Goal: Check status: Check status

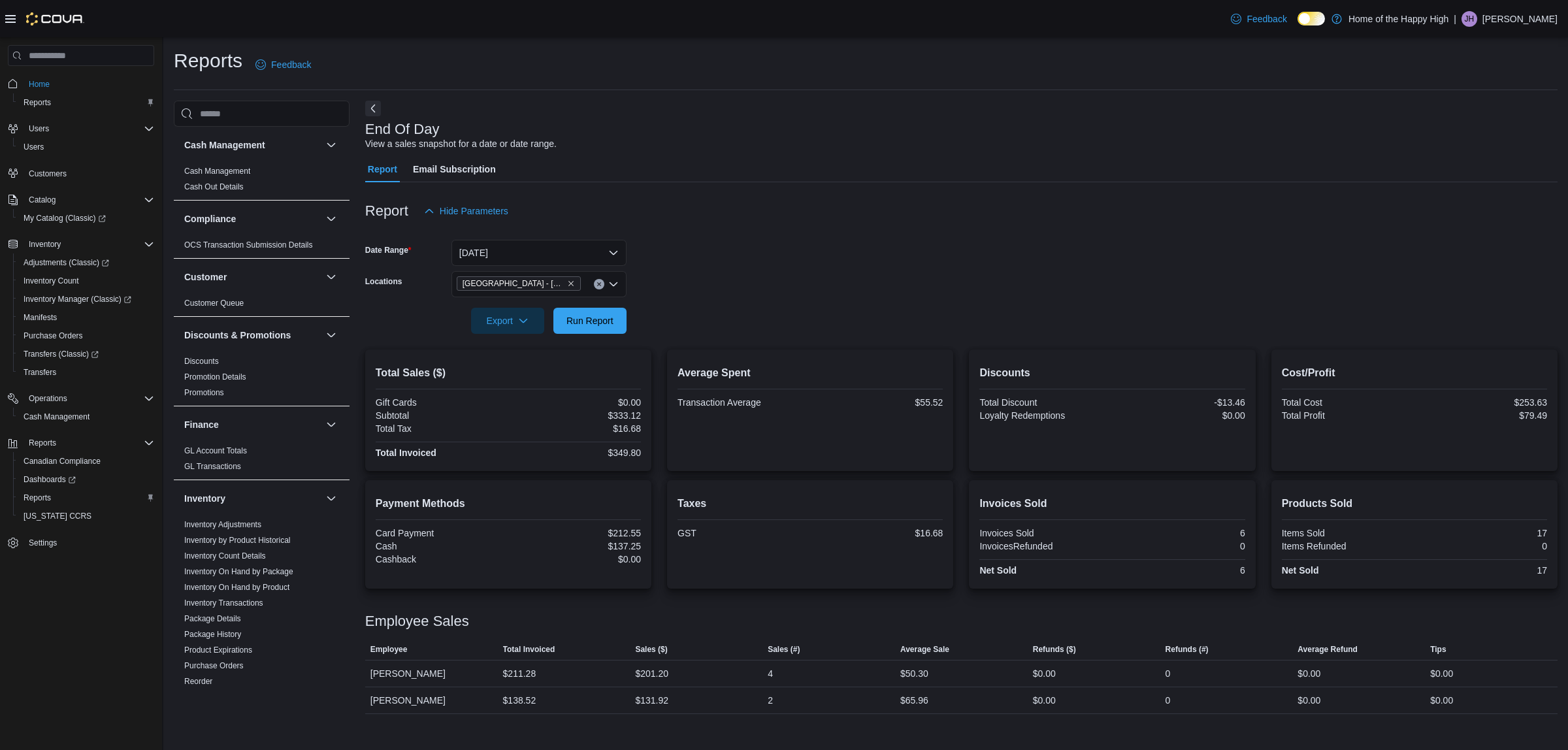
click at [595, 317] on span "Run Report" at bounding box center [590, 321] width 47 height 13
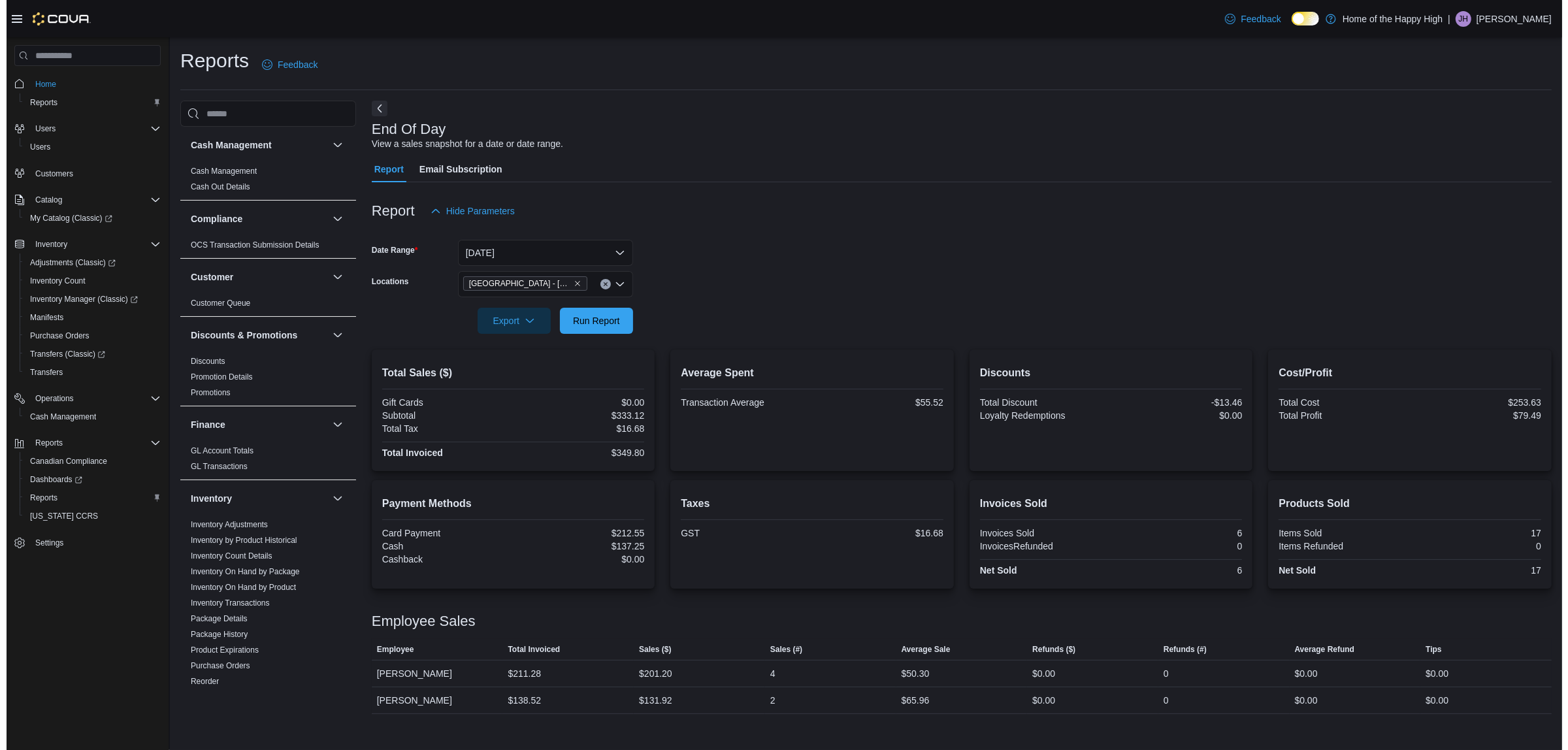
scroll to position [408, 0]
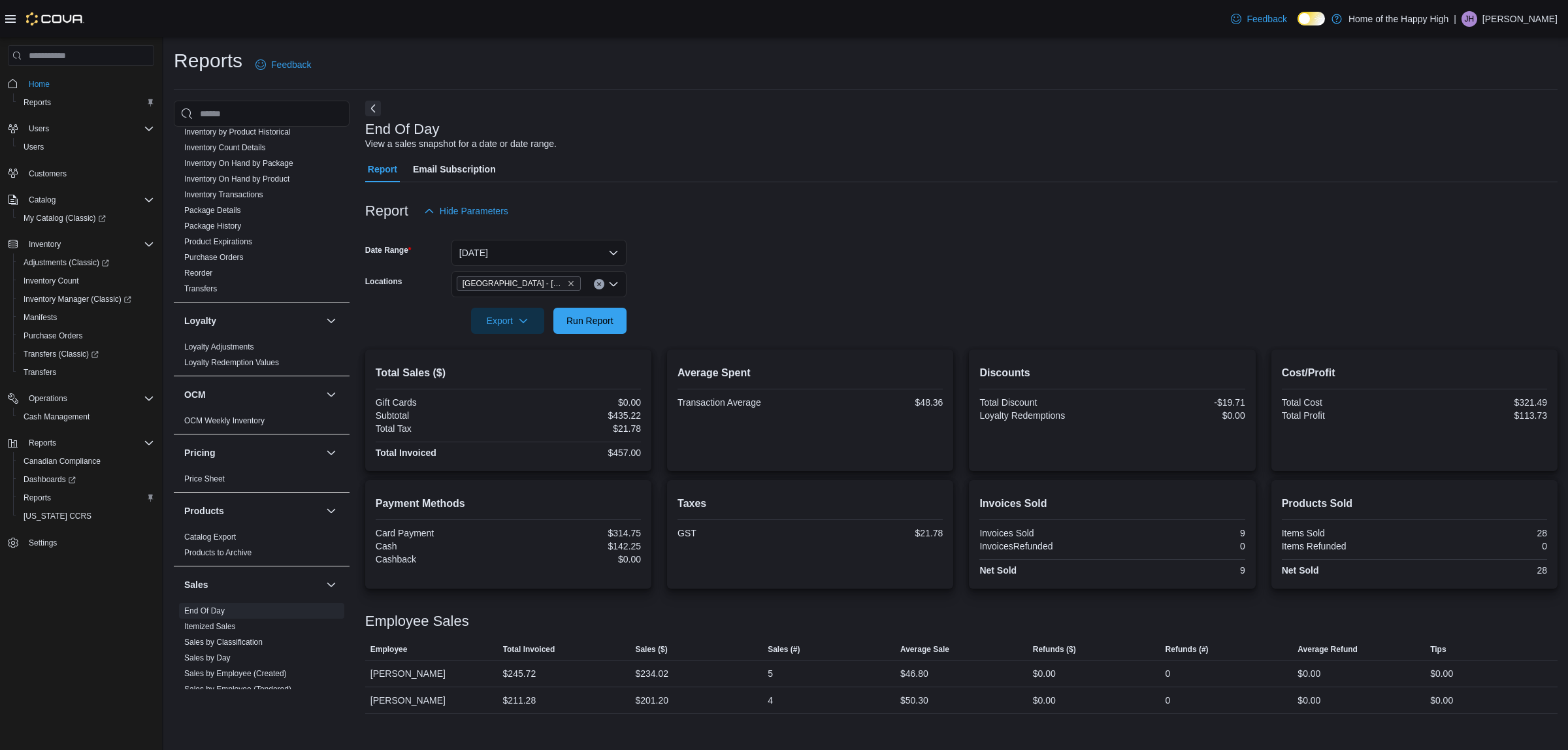
click at [766, 292] on form "Date Range [DATE] Locations [GEOGRAPHIC_DATA] - [GEOGRAPHIC_DATA] - Fire & Flow…" at bounding box center [961, 279] width 1192 height 110
click at [546, 242] on button "[DATE]" at bounding box center [539, 253] width 175 height 26
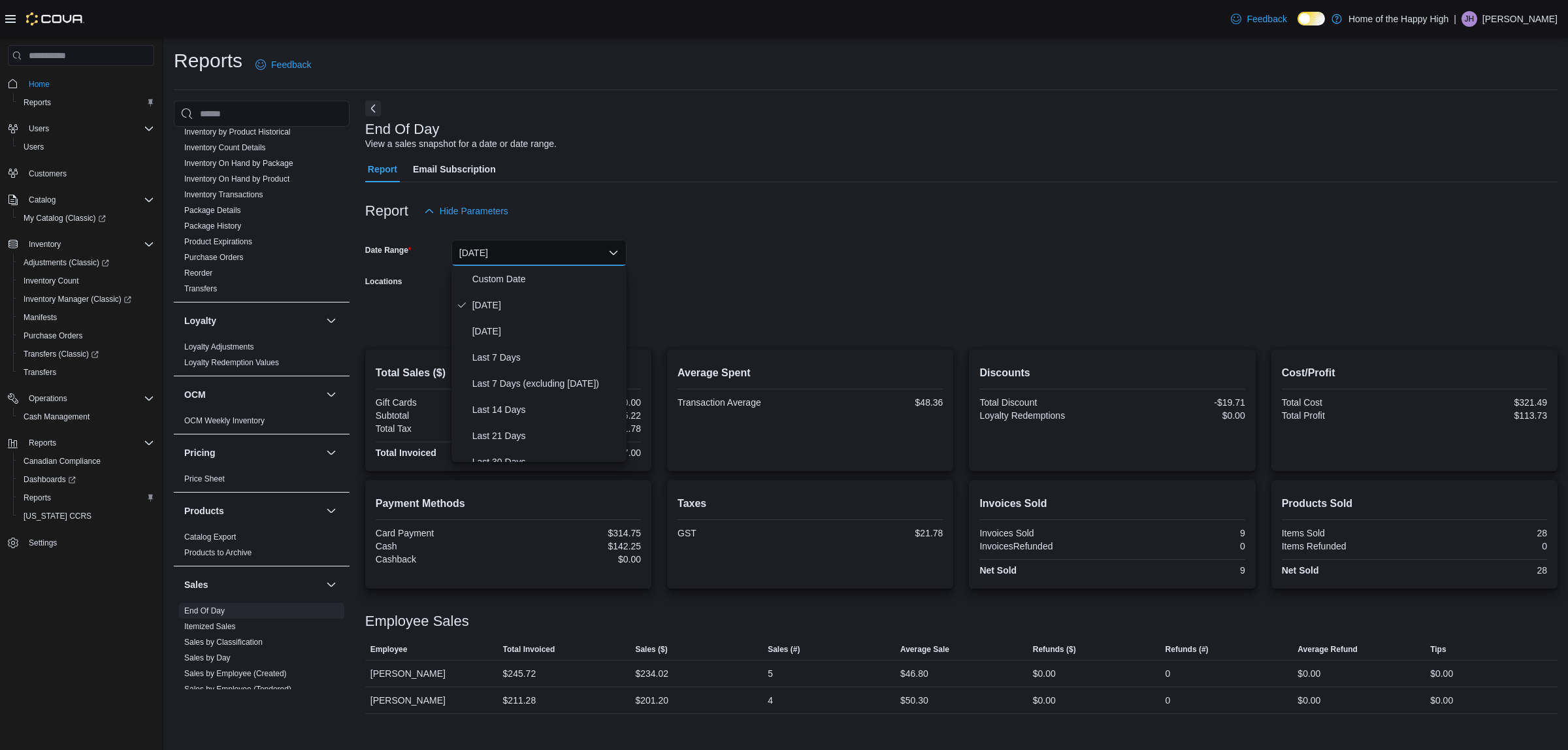
drag, startPoint x: 763, startPoint y: 254, endPoint x: 621, endPoint y: 313, distance: 153.8
click at [756, 258] on form "Date Range [DATE] Locations [GEOGRAPHIC_DATA] - [GEOGRAPHIC_DATA] - Fire & Flow…" at bounding box center [961, 279] width 1192 height 110
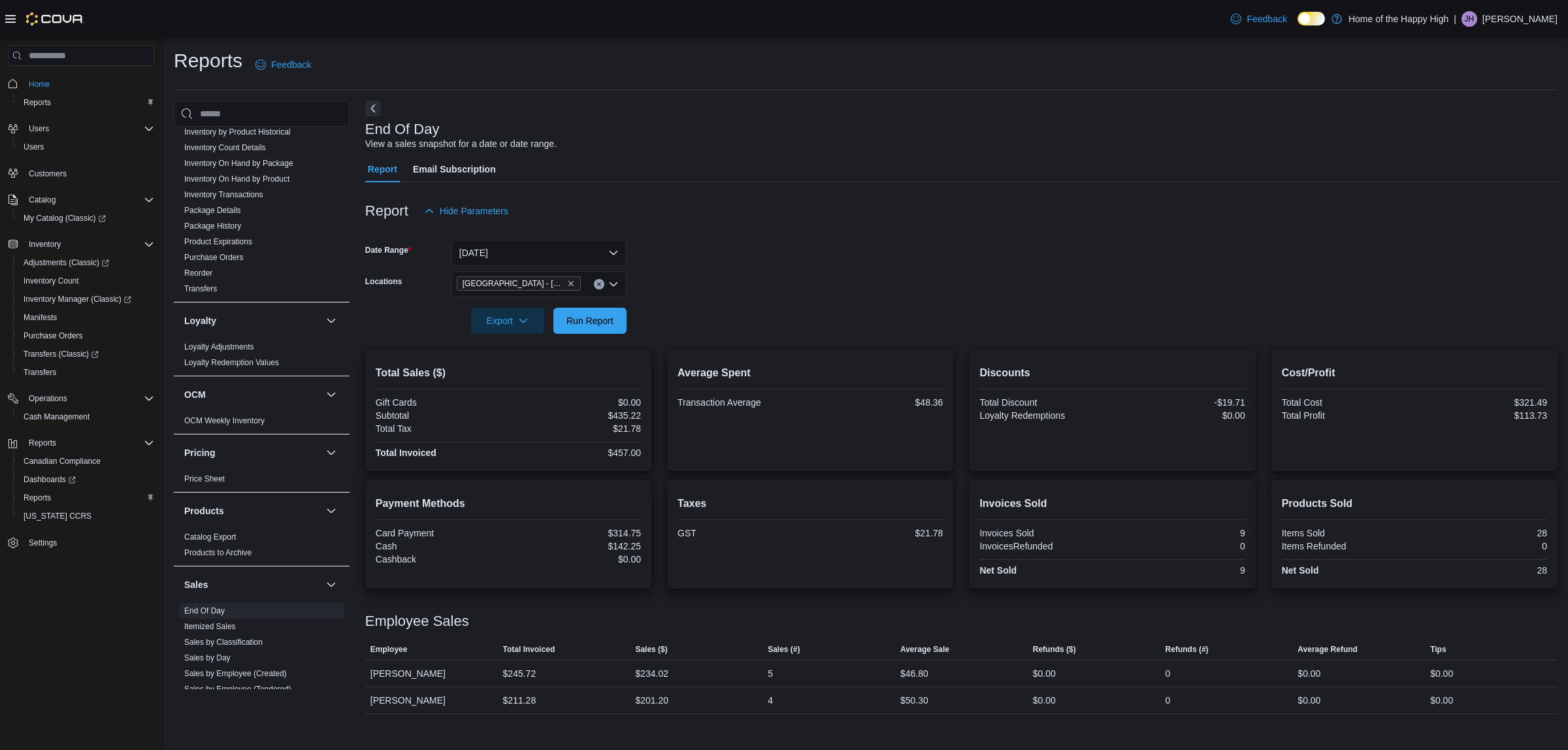
click at [562, 279] on span "[GEOGRAPHIC_DATA] - [GEOGRAPHIC_DATA] - Fire & Flower" at bounding box center [513, 283] width 102 height 13
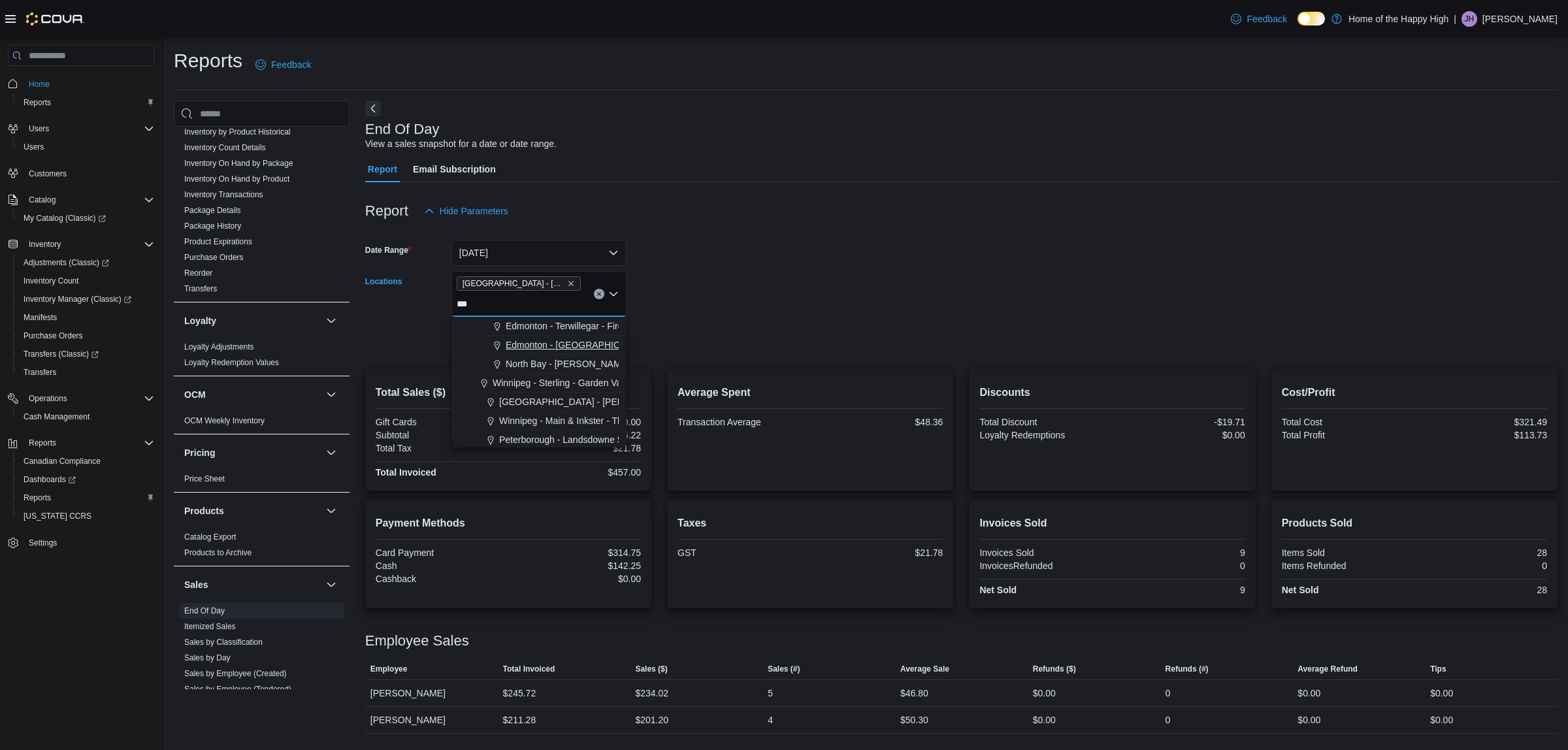
type input "***"
click at [567, 339] on span "Edmonton - [GEOGRAPHIC_DATA] - Fire & Flower" at bounding box center [610, 345] width 208 height 13
click at [572, 279] on icon "Remove Edmonton - Terrace Plaza - Fire & Flower from selection in this group" at bounding box center [571, 283] width 8 height 8
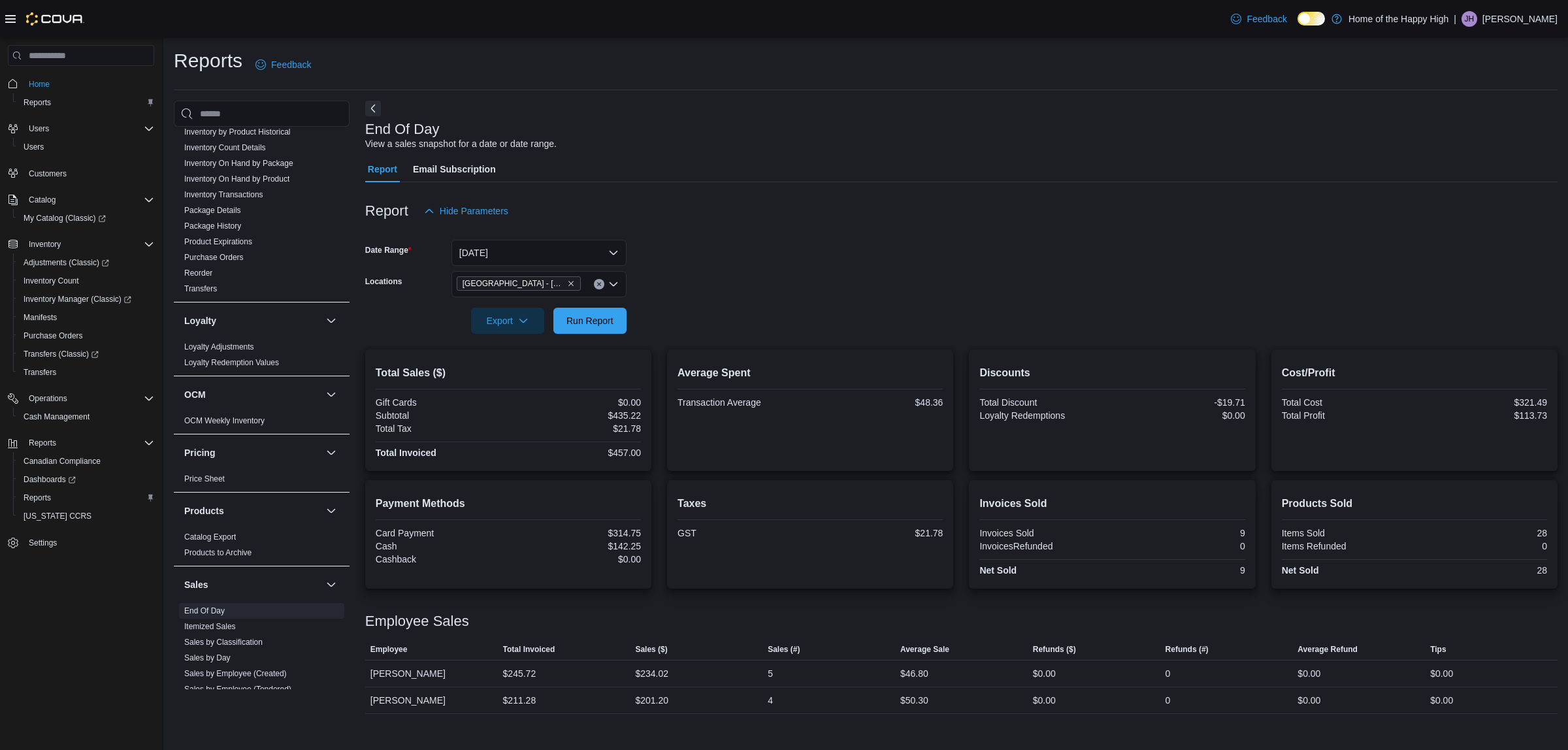
drag, startPoint x: 756, startPoint y: 273, endPoint x: 672, endPoint y: 289, distance: 85.5
click at [742, 276] on form "Date Range [DATE] Locations [GEOGRAPHIC_DATA] - [GEOGRAPHIC_DATA] - Fire & Flow…" at bounding box center [961, 279] width 1192 height 110
click at [567, 279] on icon "Remove Edmonton - Clareview - Fire & Flower from selection in this group" at bounding box center [571, 283] width 8 height 8
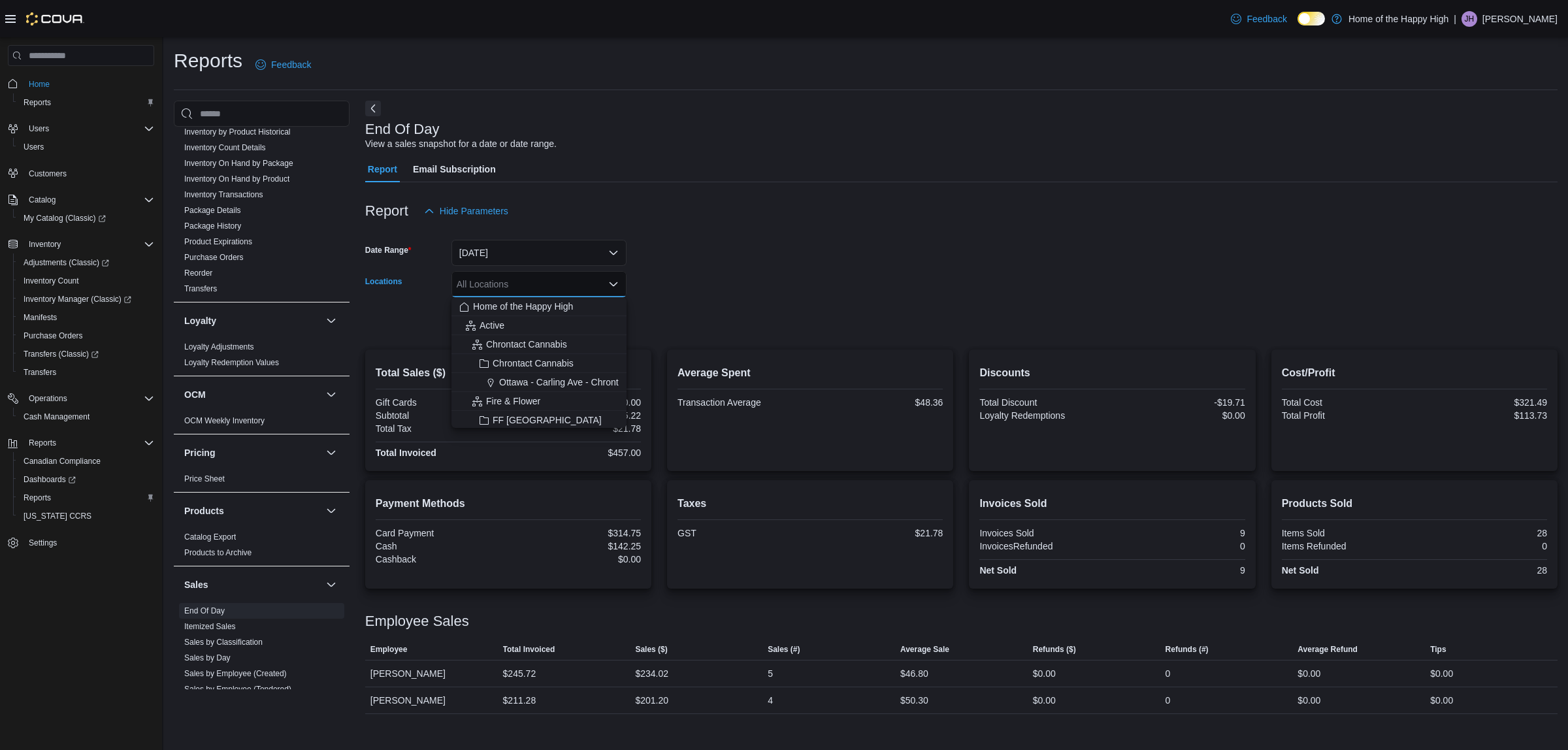
click at [567, 279] on div "All Locations" at bounding box center [539, 284] width 175 height 26
type input "****"
drag, startPoint x: 550, startPoint y: 307, endPoint x: 772, endPoint y: 284, distance: 223.2
click at [556, 305] on span "Edmonton - [GEOGRAPHIC_DATA] - Fire & Flower" at bounding box center [610, 306] width 208 height 13
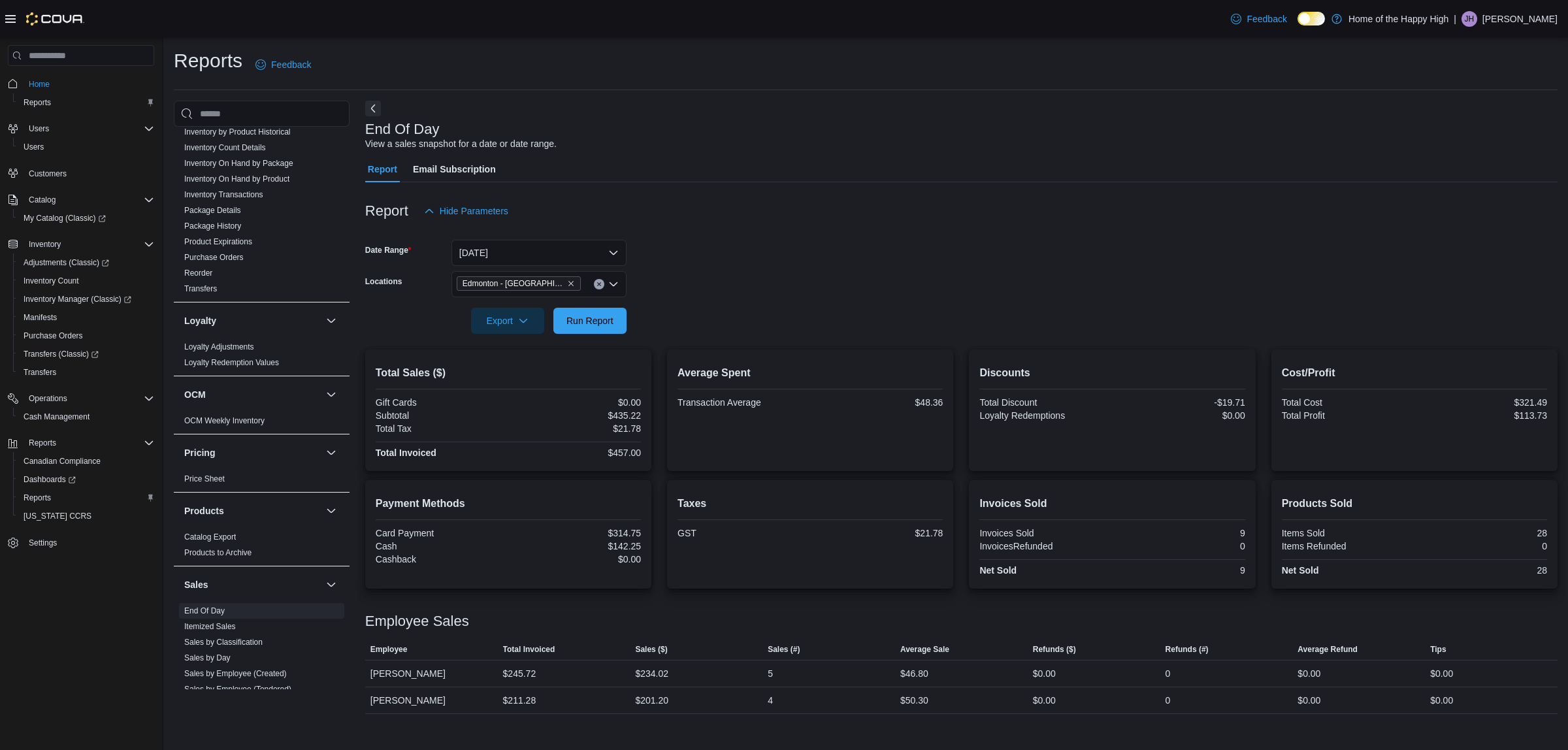
drag, startPoint x: 772, startPoint y: 284, endPoint x: 618, endPoint y: 308, distance: 155.9
click at [764, 285] on form "Date Range [DATE] Locations [GEOGRAPHIC_DATA] - [GEOGRAPHIC_DATA] - Fire & Flow…" at bounding box center [961, 279] width 1192 height 110
click at [582, 328] on span "Run Report" at bounding box center [589, 321] width 57 height 26
